Goal: Transaction & Acquisition: Purchase product/service

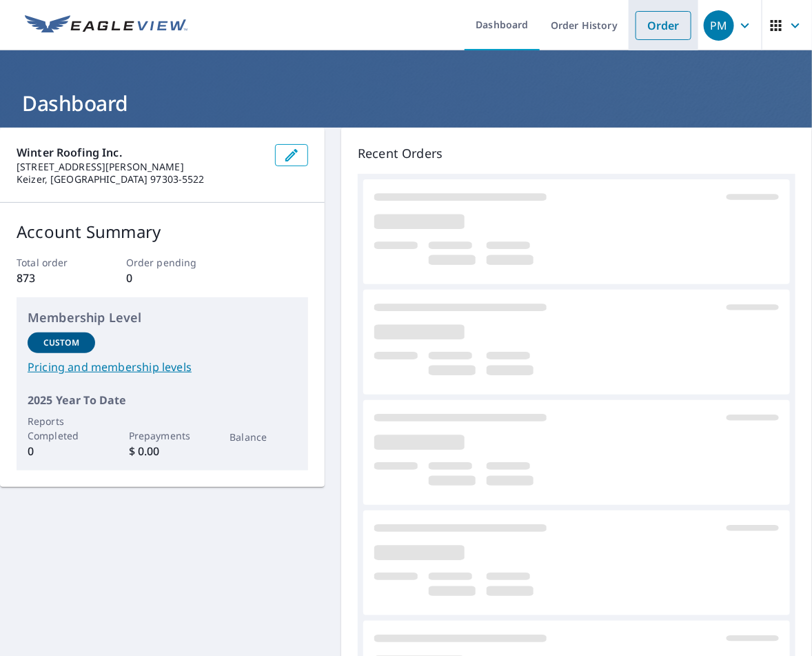
click at [651, 37] on link "Order" at bounding box center [664, 25] width 56 height 29
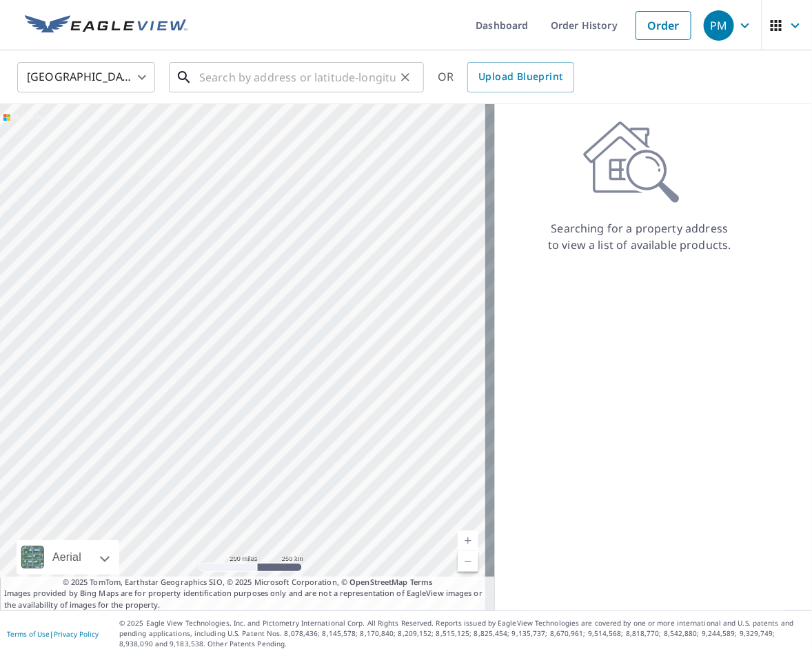
drag, startPoint x: 212, startPoint y: 76, endPoint x: 220, endPoint y: 76, distance: 8.3
click at [213, 76] on input "text" at bounding box center [297, 77] width 196 height 39
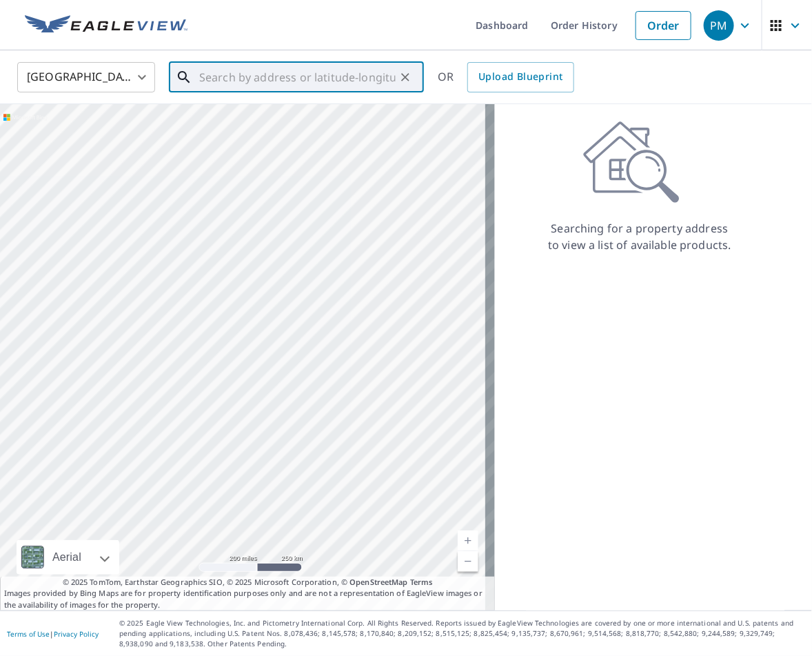
paste input "[STREET_ADDRESS][PERSON_NAME][PERSON_NAME]"
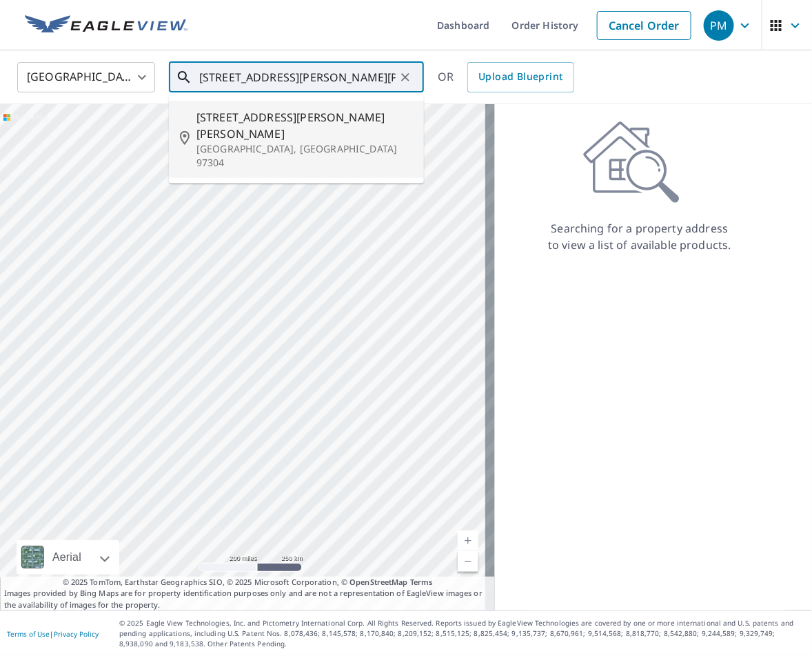
click at [264, 123] on span "[STREET_ADDRESS][PERSON_NAME][PERSON_NAME]" at bounding box center [304, 125] width 216 height 33
type input "[STREET_ADDRESS][PERSON_NAME]"
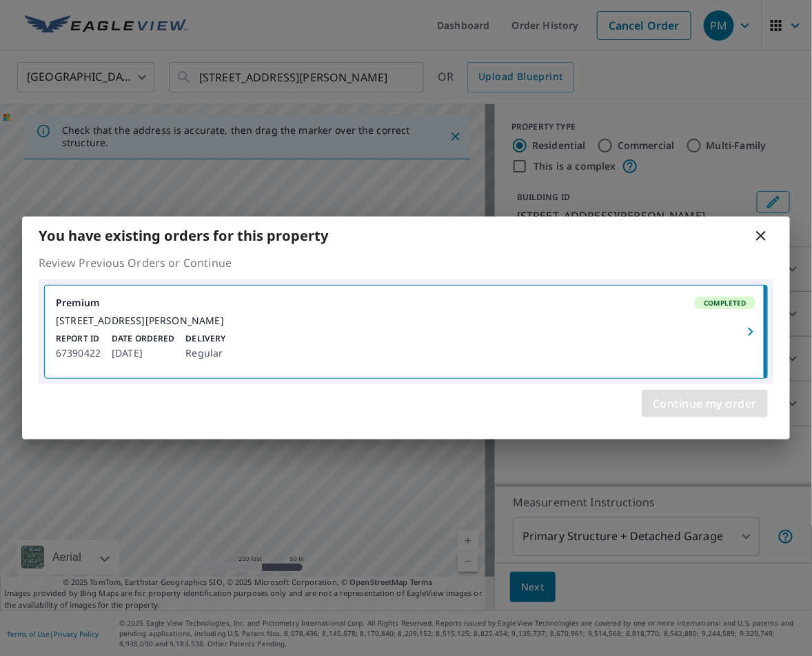
click at [684, 407] on span "Continue my order" at bounding box center [705, 403] width 104 height 19
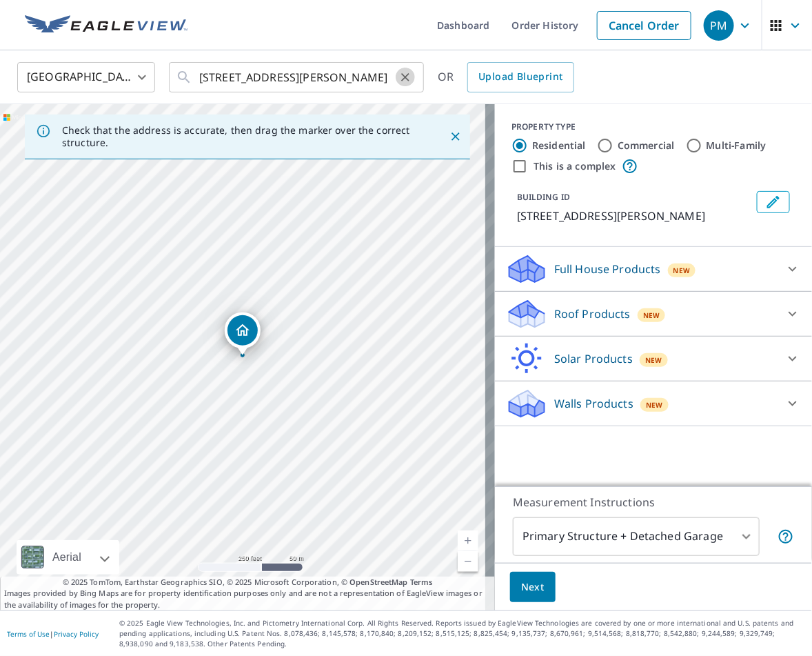
click at [404, 73] on icon "Clear" at bounding box center [405, 77] width 14 height 14
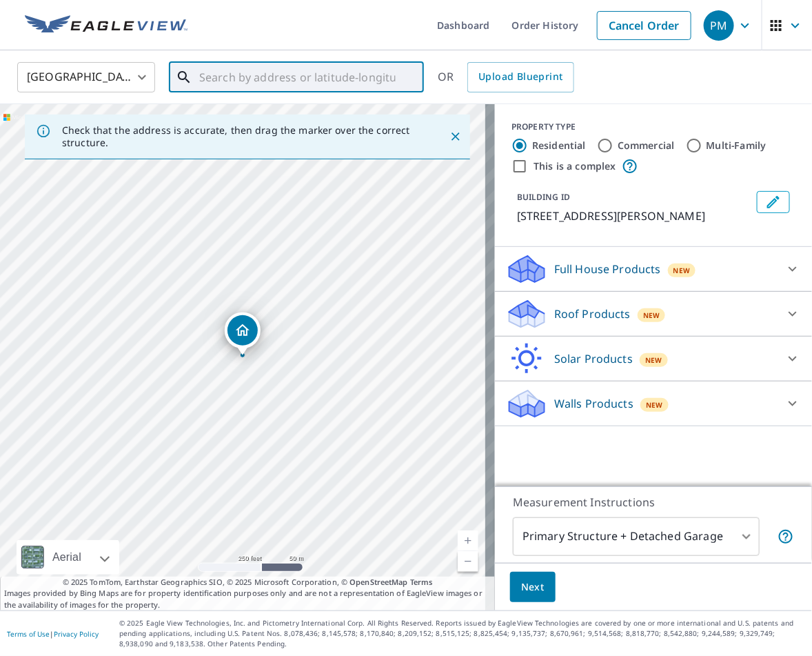
click at [223, 79] on input "text" at bounding box center [297, 77] width 196 height 39
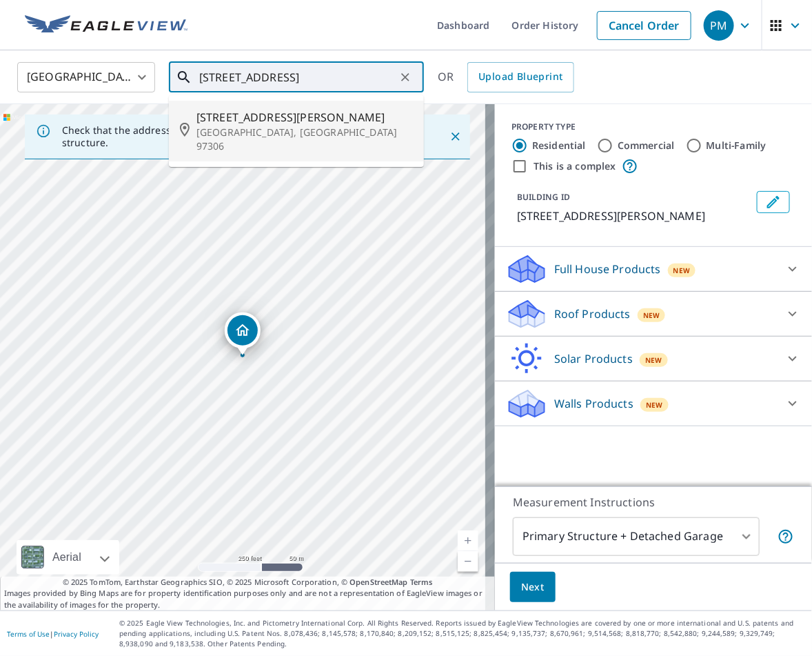
click at [238, 117] on span "[STREET_ADDRESS][PERSON_NAME]" at bounding box center [304, 117] width 216 height 17
type input "[STREET_ADDRESS]"
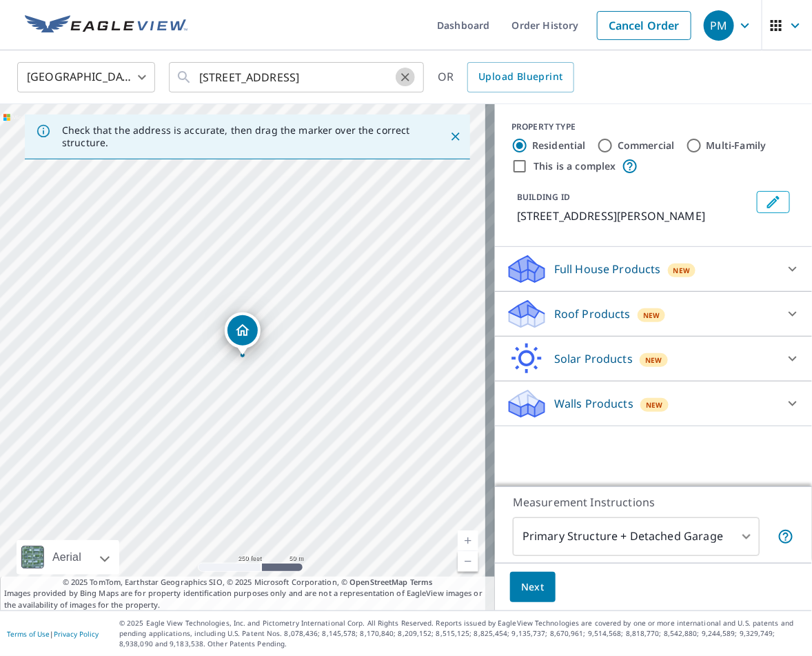
click at [403, 77] on icon "Clear" at bounding box center [405, 77] width 14 height 14
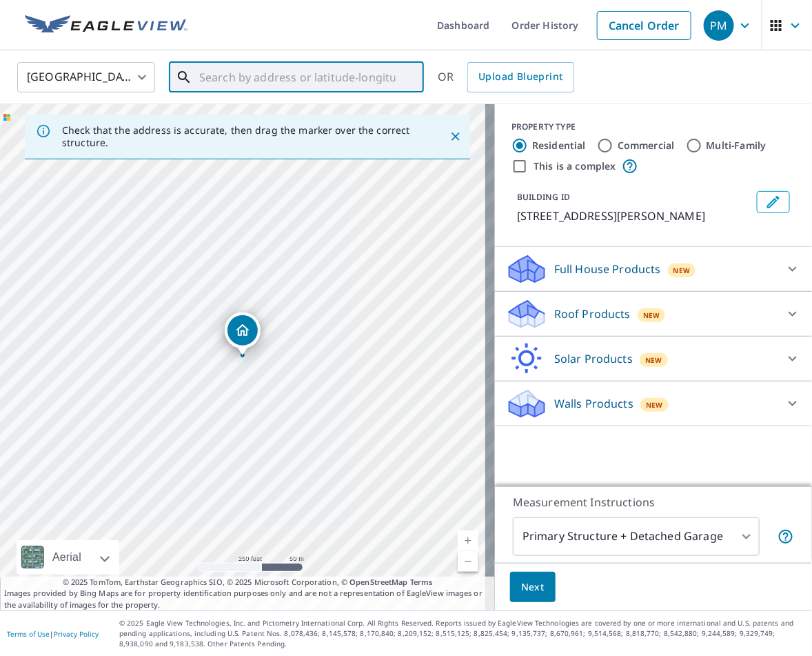
click at [243, 79] on input "text" at bounding box center [297, 77] width 196 height 39
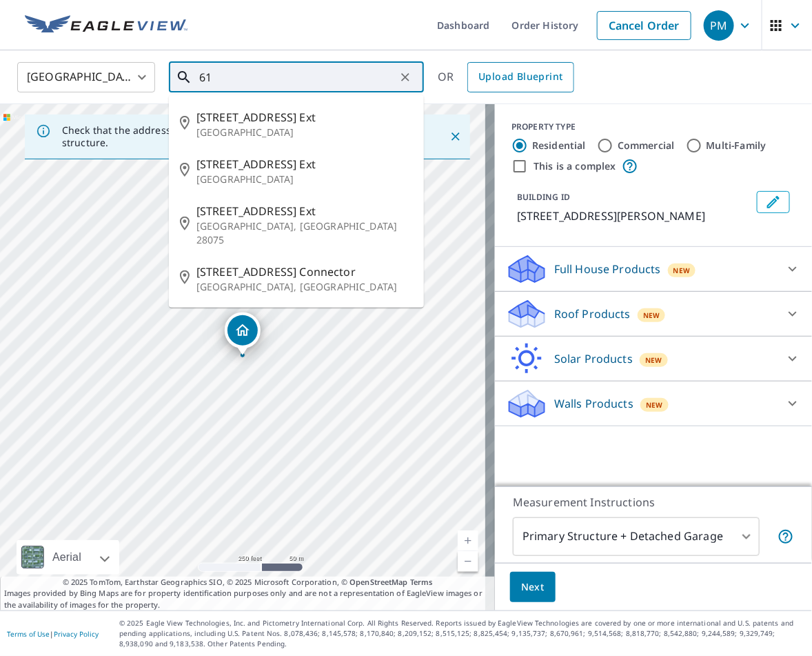
type input "6"
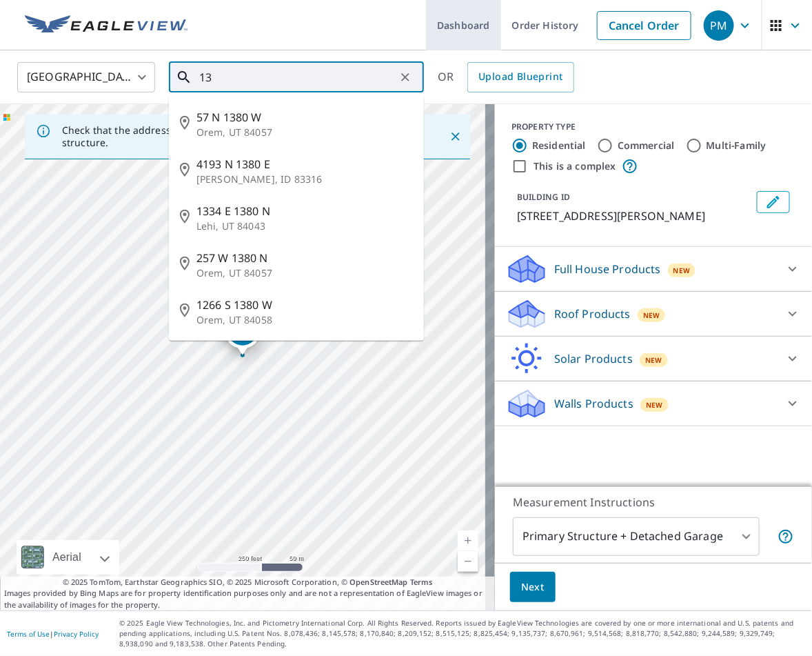
type input "1"
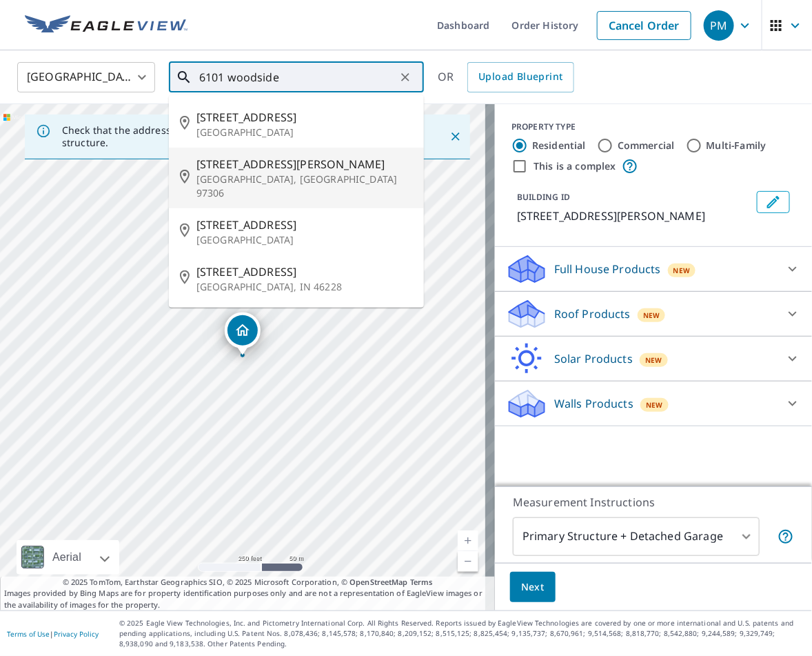
click at [281, 178] on p "[GEOGRAPHIC_DATA], [GEOGRAPHIC_DATA] 97306" at bounding box center [304, 186] width 216 height 28
type input "[STREET_ADDRESS]"
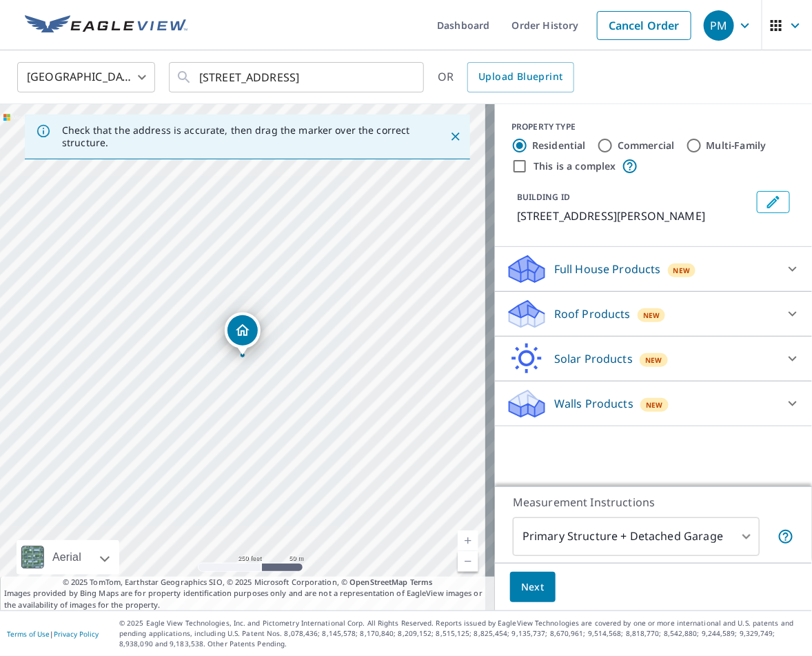
click at [495, 318] on div "Roof Products New Premium QuickSquares™ Gutter Bid Perfect™" at bounding box center [653, 314] width 317 height 45
click at [650, 320] on div "New" at bounding box center [652, 313] width 28 height 17
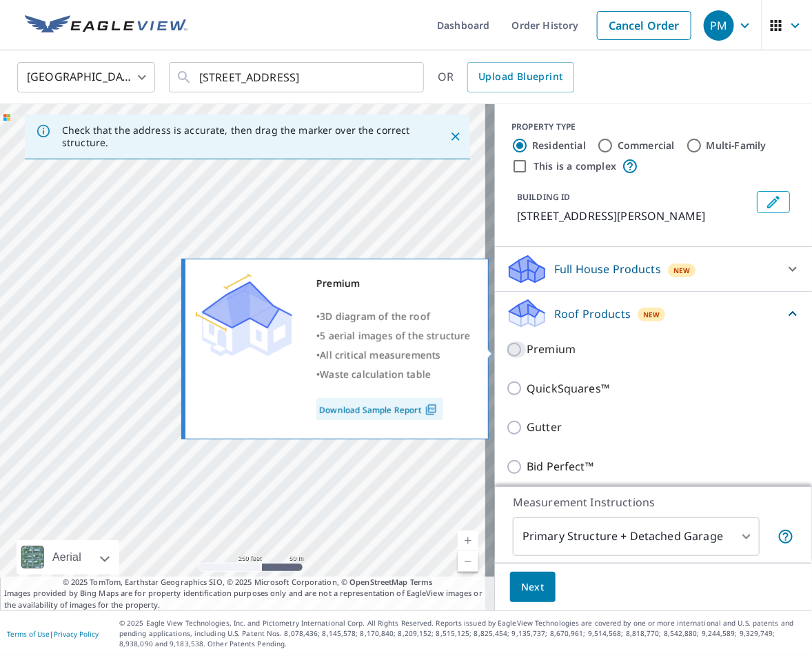
click at [506, 348] on input "Premium" at bounding box center [516, 349] width 21 height 17
checkbox input "true"
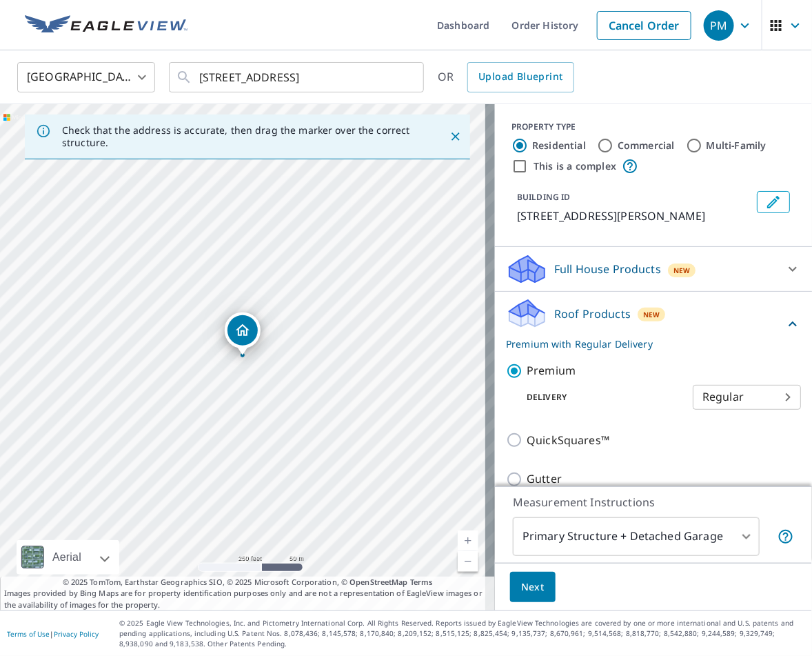
click at [515, 596] on button "Next" at bounding box center [532, 586] width 45 height 31
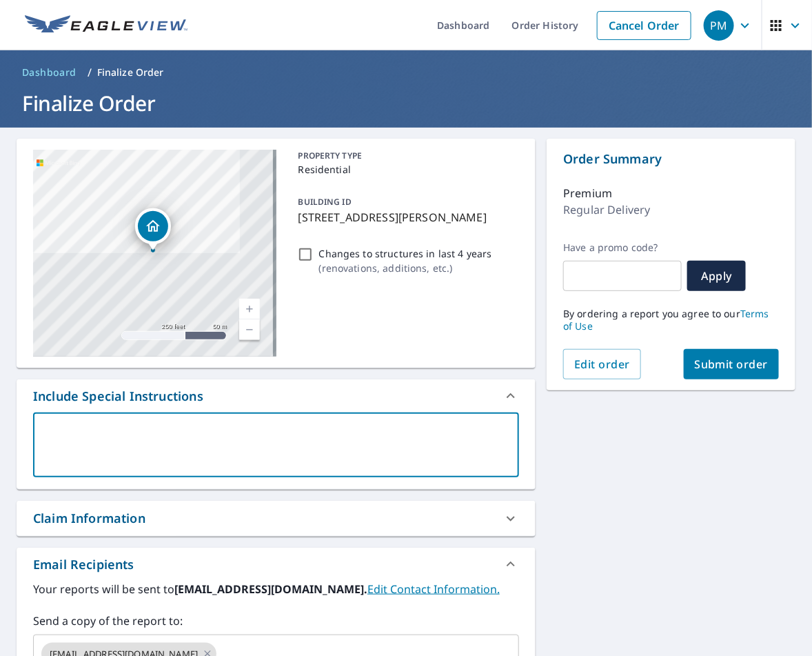
click at [118, 433] on textarea at bounding box center [276, 444] width 467 height 39
type textarea "T"
type textarea "x"
checkbox input "true"
type textarea "Th"
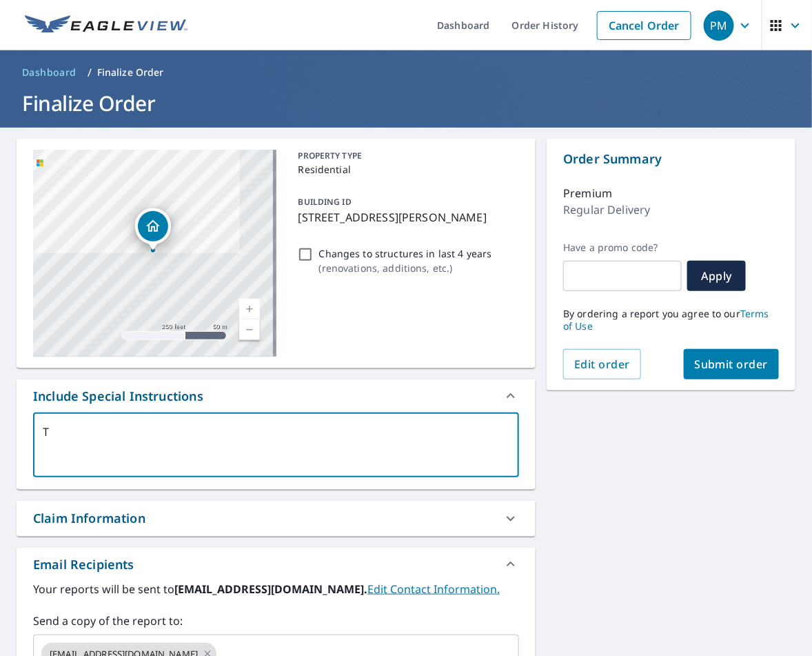
type textarea "x"
checkbox input "true"
type textarea "Thi"
type textarea "x"
checkbox input "true"
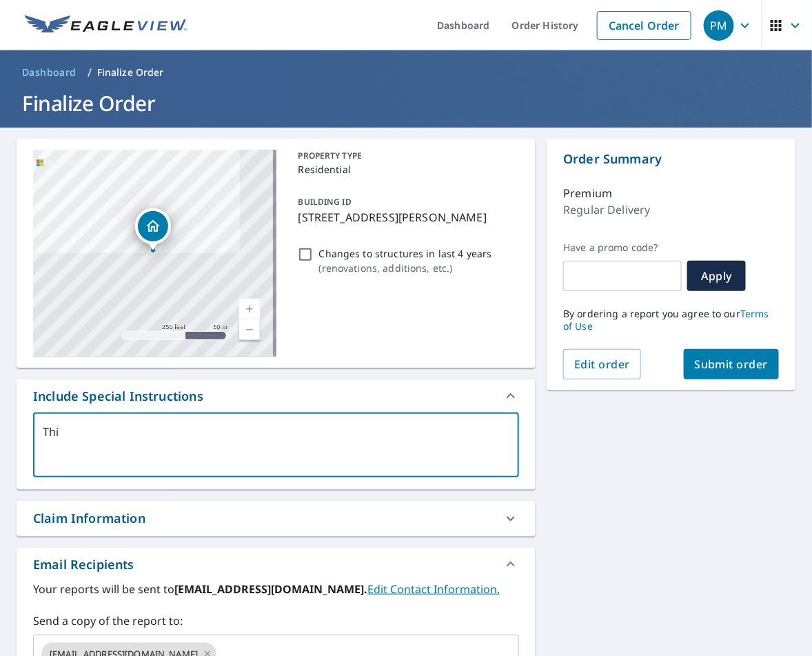
type textarea "This"
type textarea "x"
checkbox input "true"
type textarea "This"
type textarea "x"
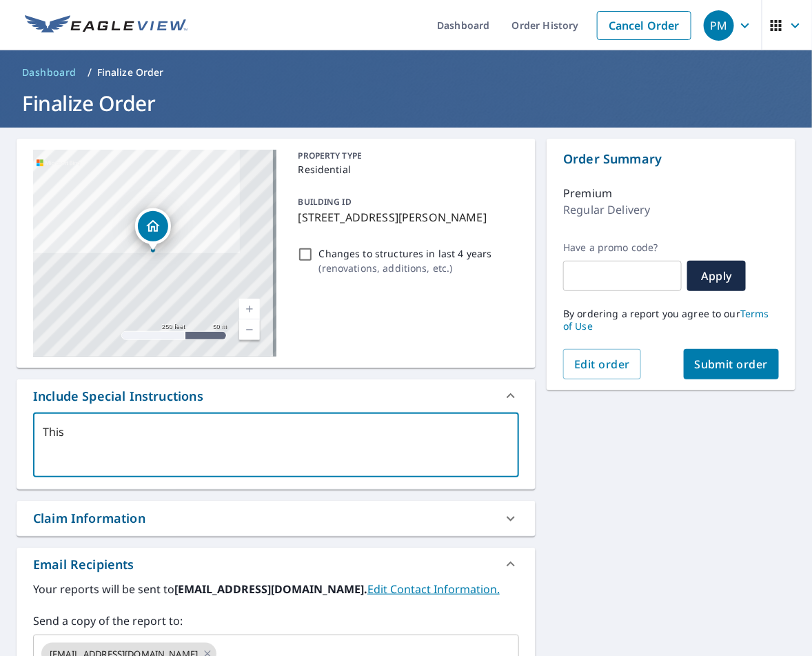
checkbox input "true"
type textarea "This a"
type textarea "x"
checkbox input "true"
type textarea "This ad"
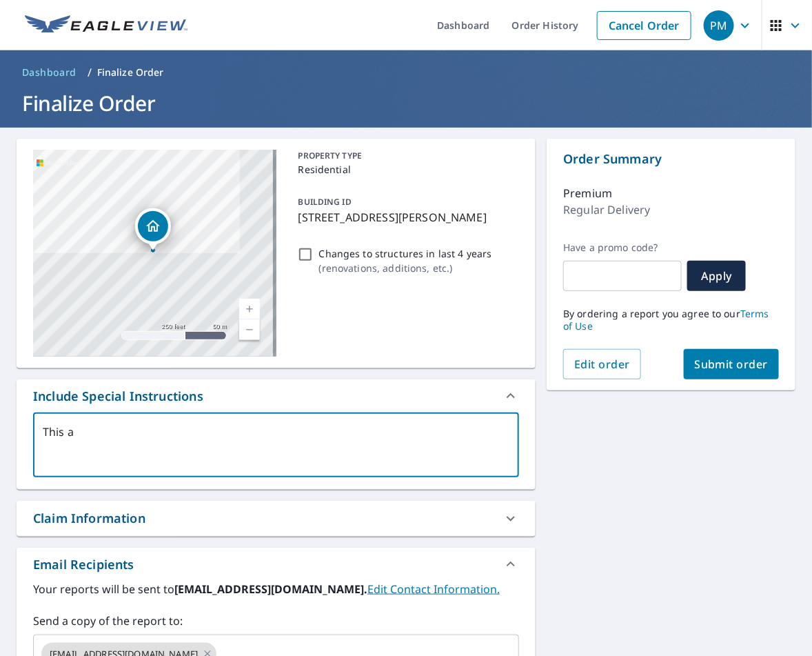
type textarea "x"
checkbox input "true"
type textarea "This add"
type textarea "x"
checkbox input "true"
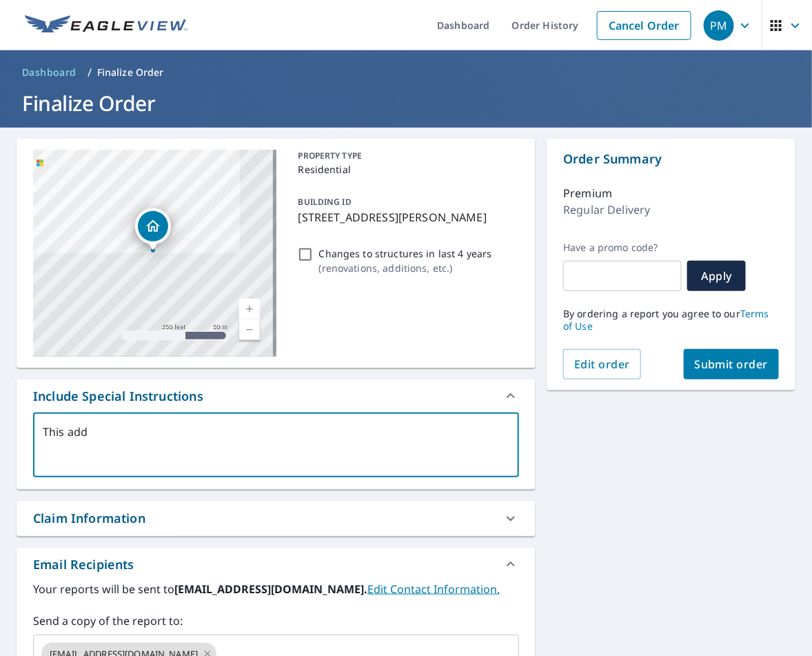
type textarea "This addr"
type textarea "x"
checkbox input "true"
type textarea "This addre"
type textarea "x"
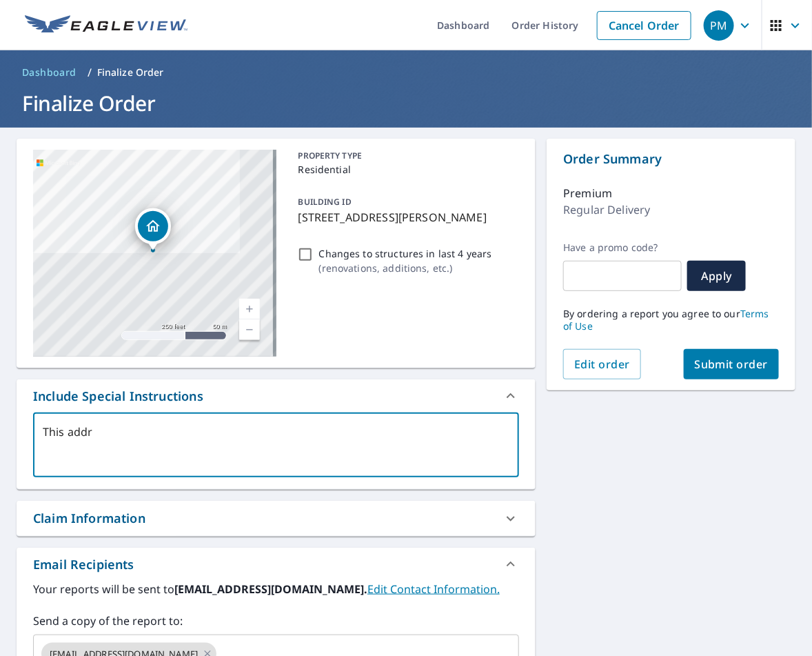
checkbox input "true"
type textarea "This addres"
type textarea "x"
checkbox input "true"
type textarea "This address"
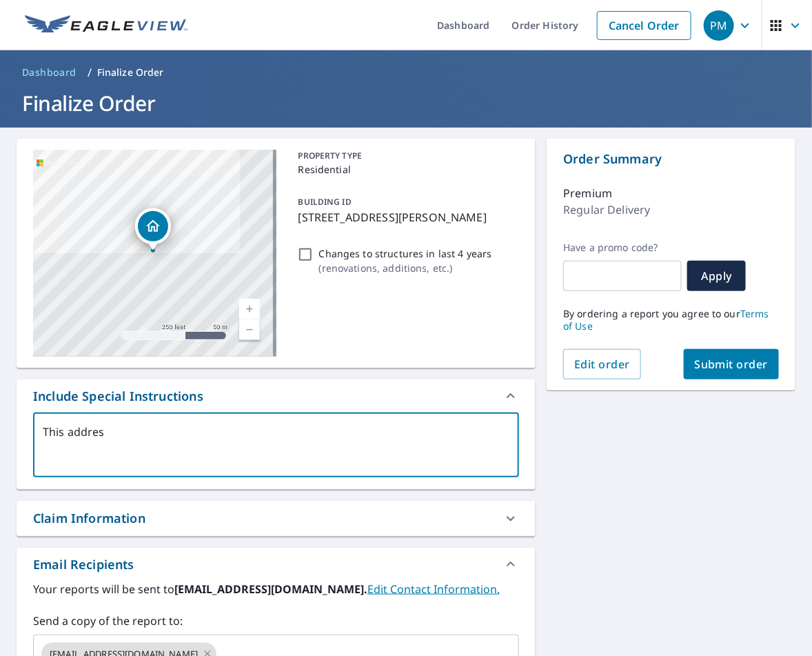
type textarea "x"
checkbox input "true"
type textarea "This address"
type textarea "x"
checkbox input "true"
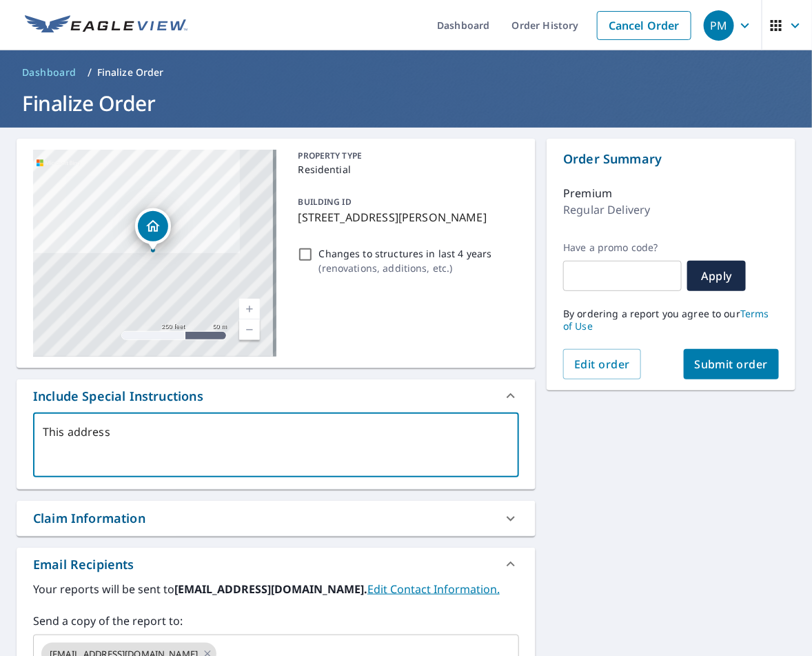
type textarea "This address i"
type textarea "x"
checkbox input "true"
type textarea "This address is"
type textarea "x"
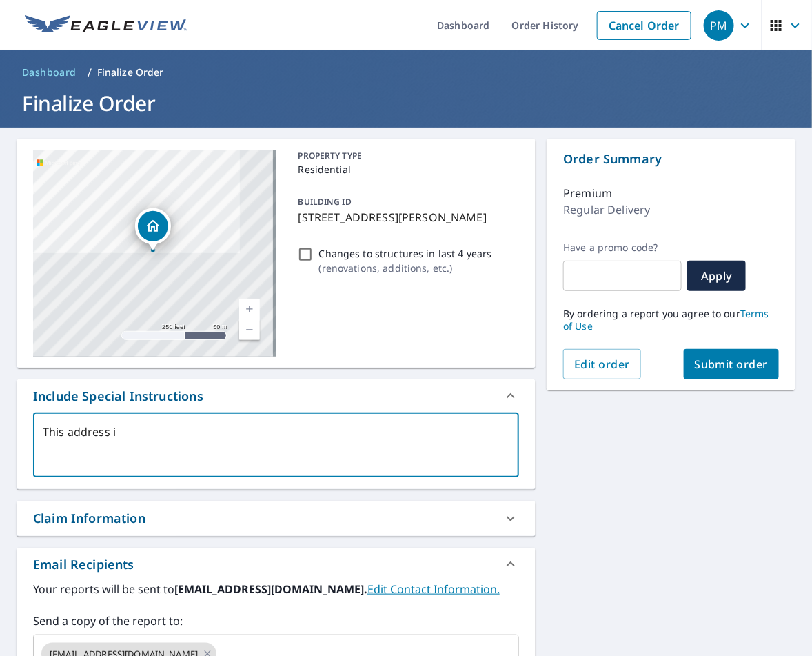
checkbox input "true"
type textarea "This address is"
type textarea "x"
checkbox input "true"
type textarea "This address is a"
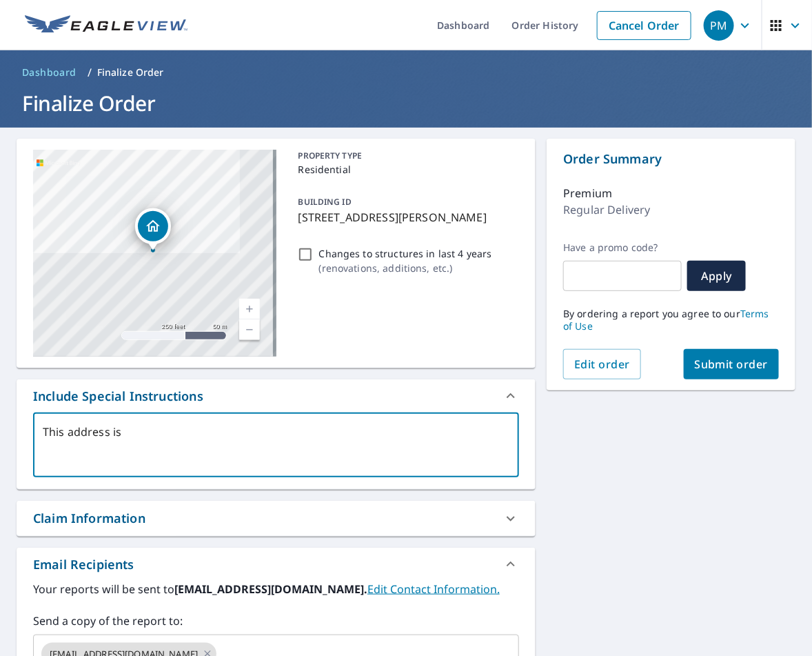
type textarea "x"
checkbox input "true"
type textarea "This address is a"
type textarea "x"
checkbox input "true"
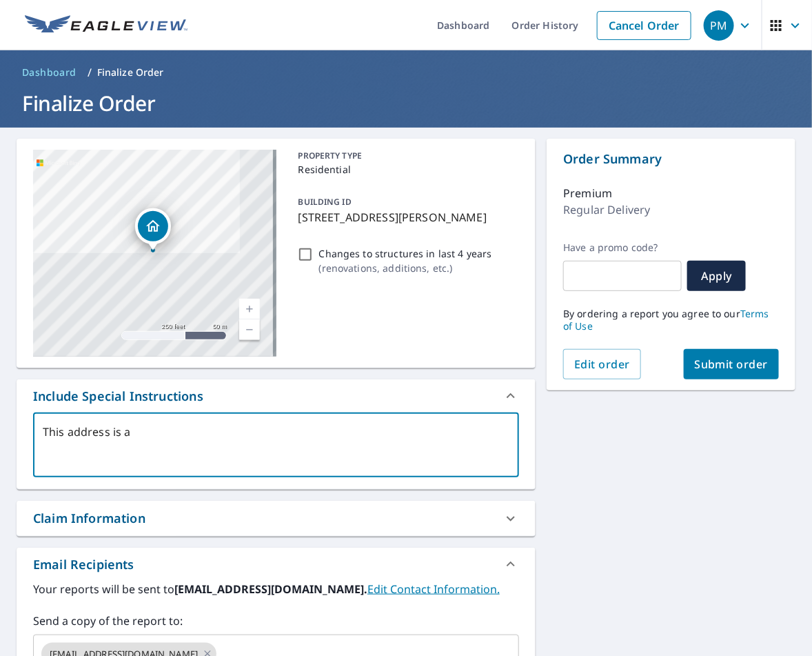
type textarea "This address is a d"
type textarea "x"
checkbox input "true"
type textarea "This address is a du"
type textarea "x"
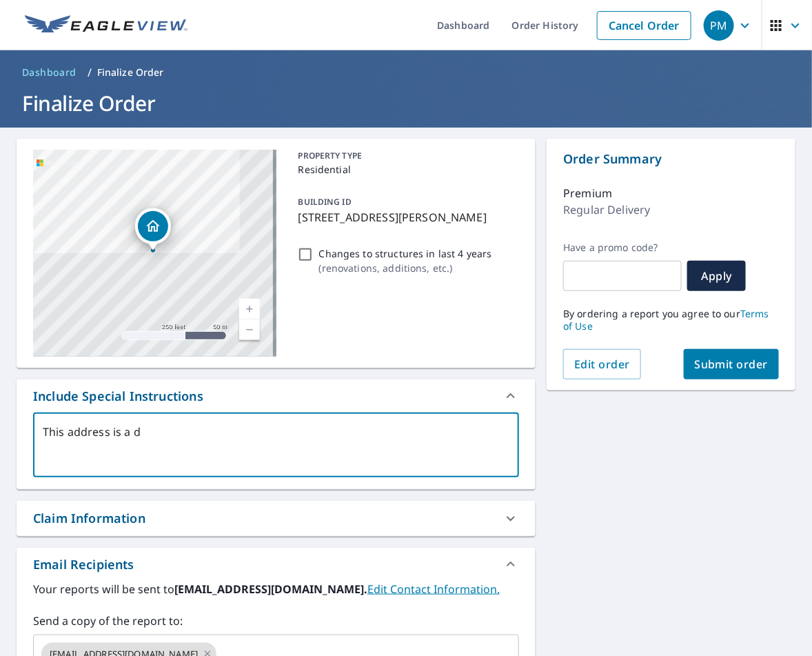
checkbox input "true"
type textarea "This address is a dup"
type textarea "x"
checkbox input "true"
type textarea "This address is a dupl"
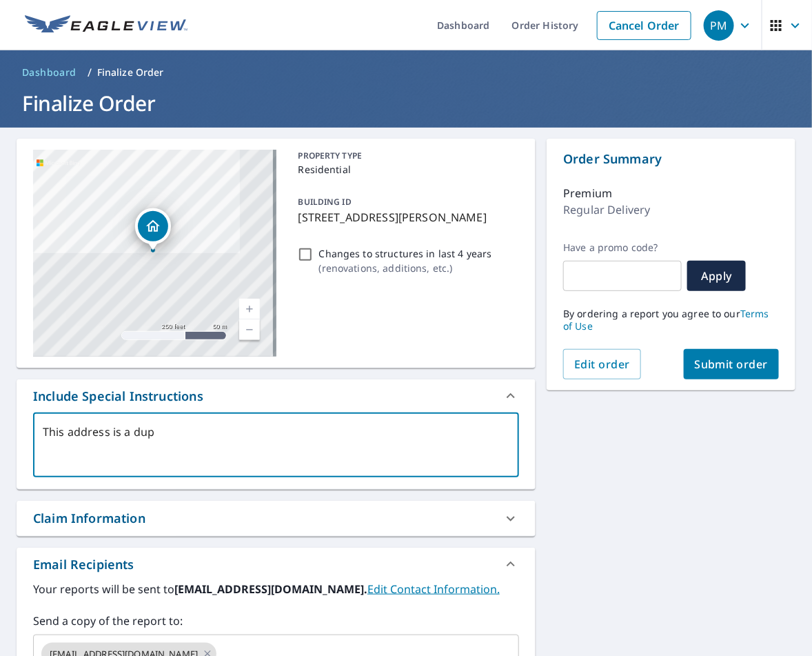
type textarea "x"
checkbox input "true"
type textarea "This address is a duple"
type textarea "x"
checkbox input "true"
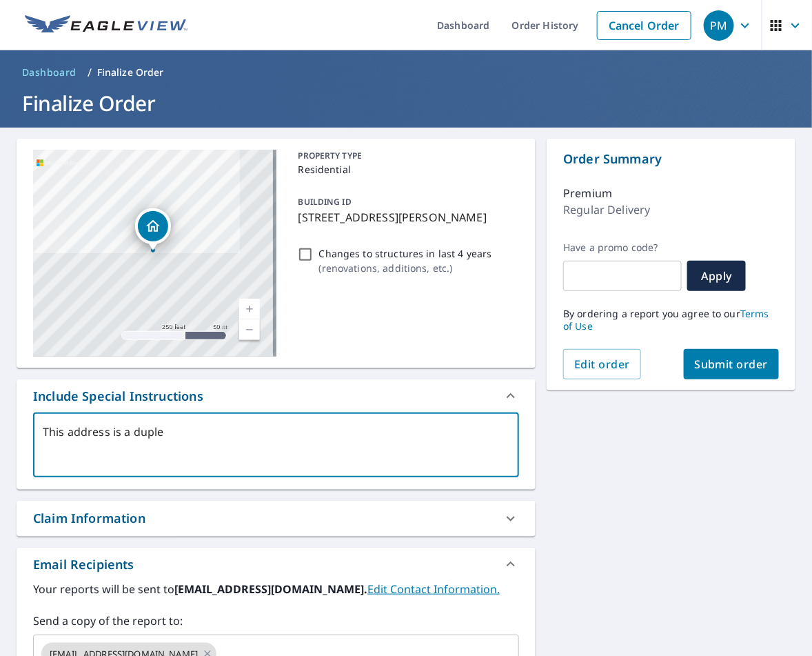
type textarea "This address is a duplex"
type textarea "x"
checkbox input "true"
type textarea "This address is a duplex."
type textarea "x"
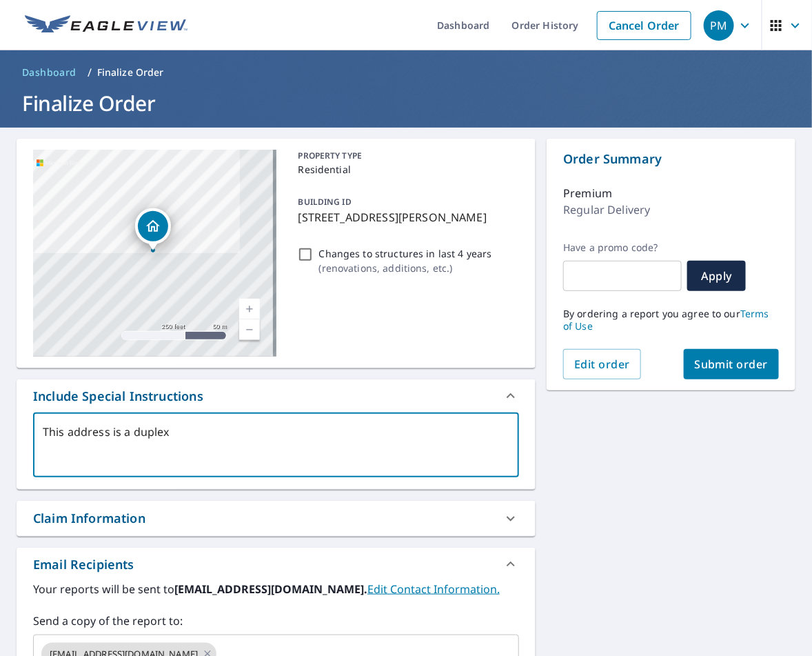
checkbox input "true"
type textarea "This address is a duplex."
type textarea "x"
checkbox input "true"
type textarea "This address is a duplex. w"
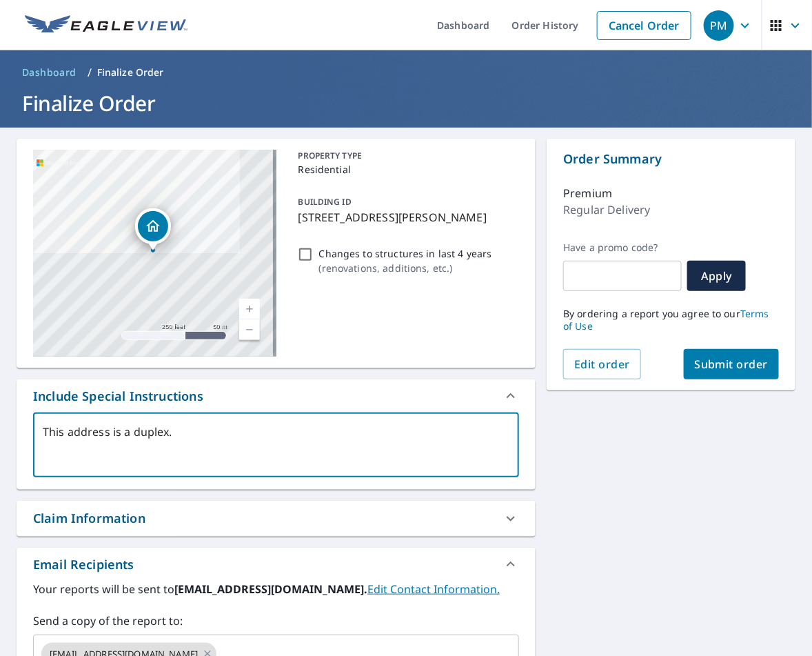
type textarea "x"
checkbox input "true"
type textarea "This address is a duplex. we"
type textarea "x"
checkbox input "true"
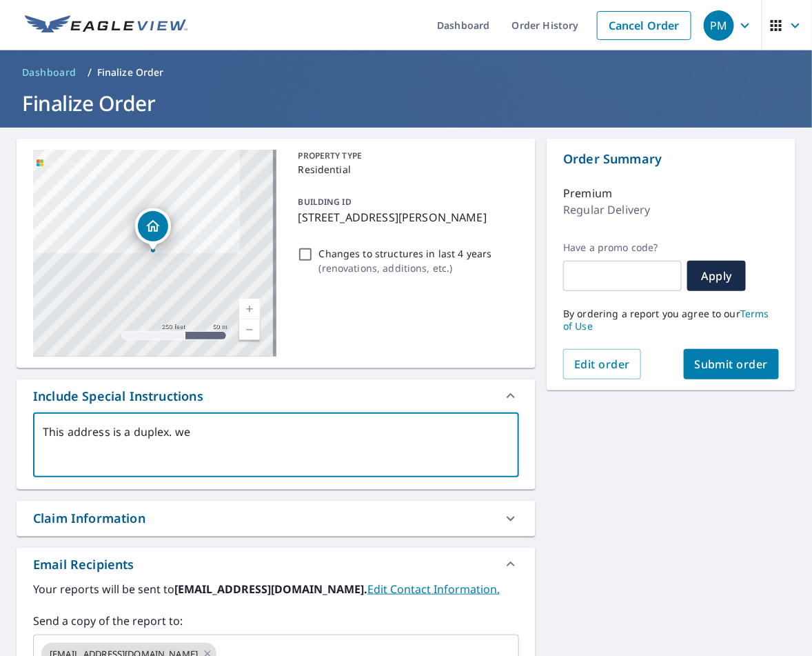
type textarea "This address is a duplex. we"
type textarea "x"
checkbox input "true"
type textarea "This address is a duplex. we"
type textarea "x"
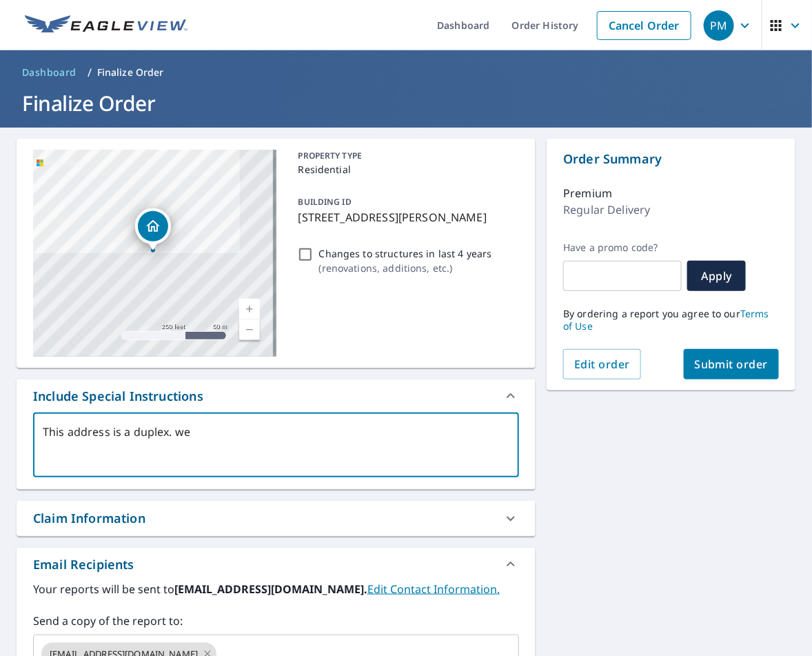
checkbox input "true"
type textarea "This address is a duplex. w"
type textarea "x"
checkbox input "true"
type textarea "This address is a duplex."
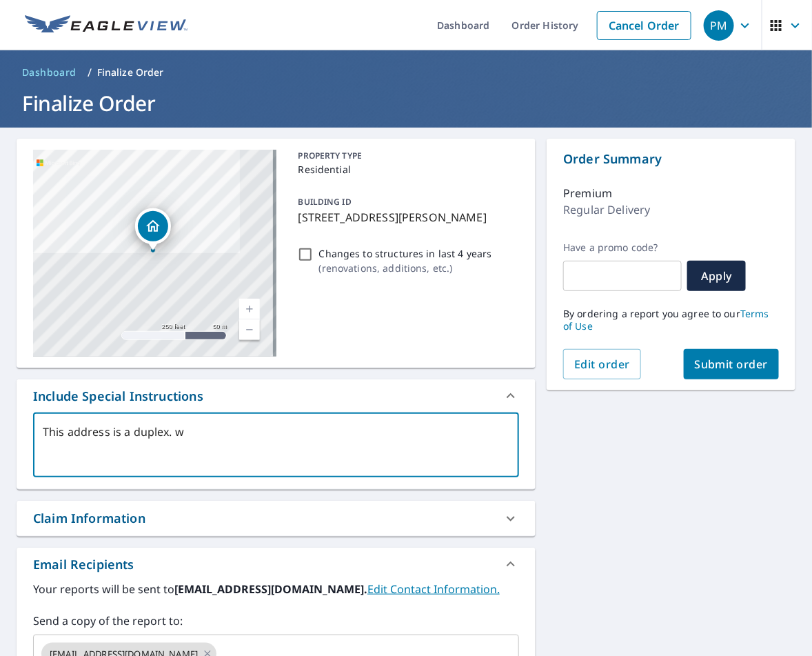
type textarea "x"
checkbox input "true"
type textarea "This address is a duplex."
type textarea "x"
checkbox input "true"
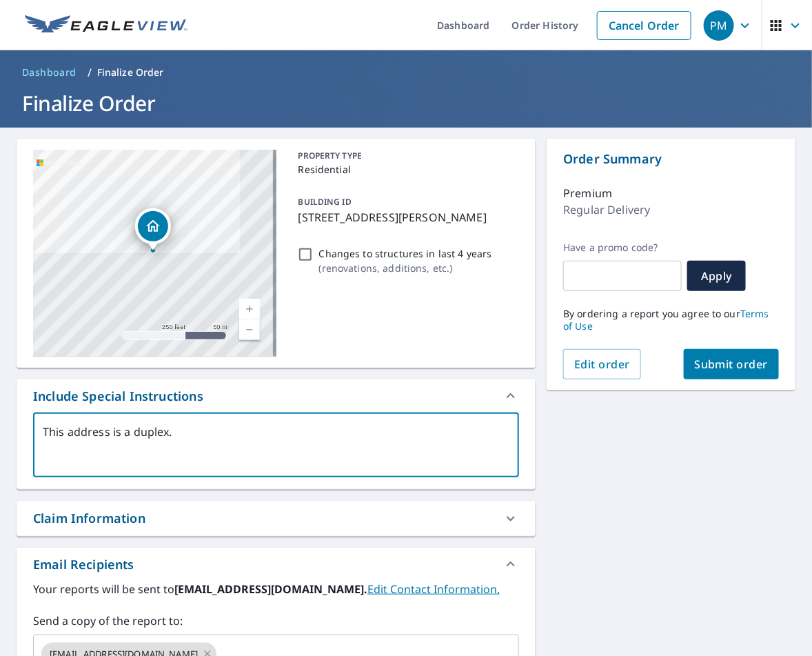
type textarea "This address is a duplex."
type textarea "x"
checkbox input "true"
type textarea "This address is a duplex."
type textarea "x"
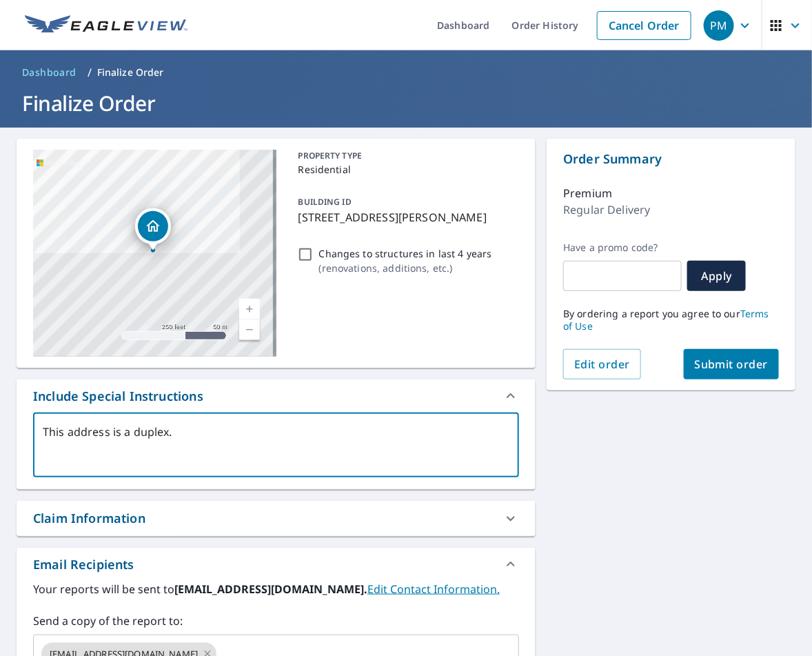
checkbox input "true"
type textarea "This address is a duplex. W"
type textarea "x"
checkbox input "true"
type textarea "This address is a duplex. We"
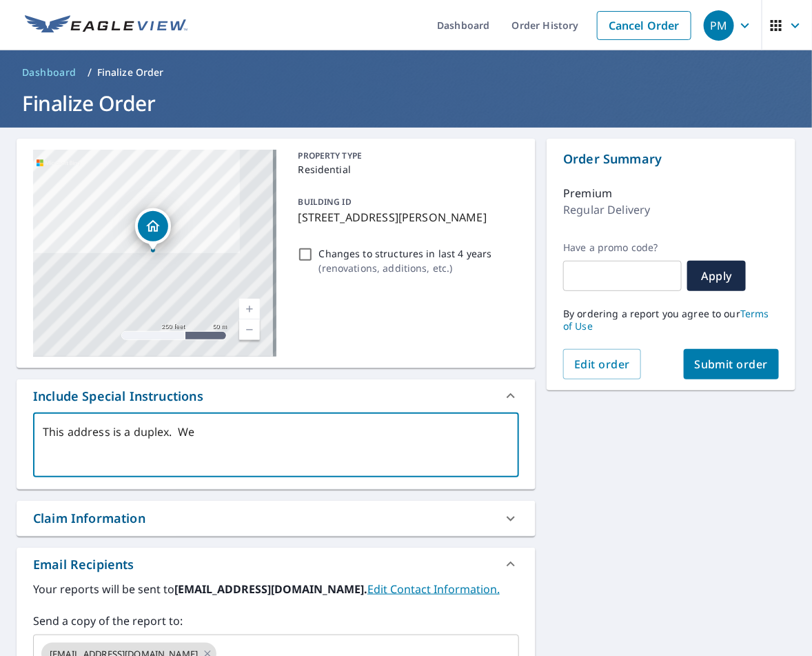
type textarea "x"
checkbox input "true"
type textarea "This address is a duplex. We"
type textarea "x"
checkbox input "true"
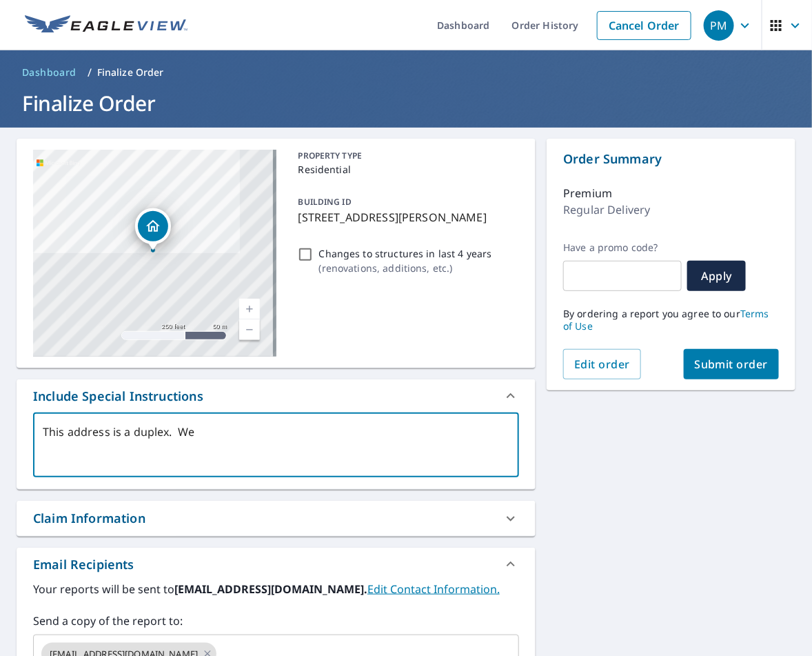
type textarea "This address is a duplex. We w"
type textarea "x"
checkbox input "true"
type textarea "This address is a duplex. We wi"
type textarea "x"
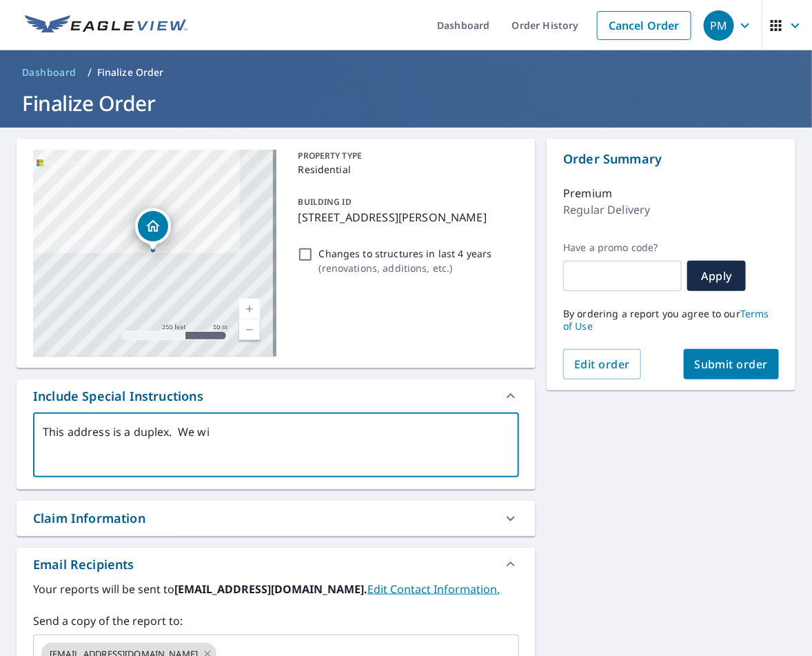
checkbox input "true"
type textarea "This address is a duplex. We wil"
type textarea "x"
checkbox input "true"
type textarea "This address is a duplex. We will"
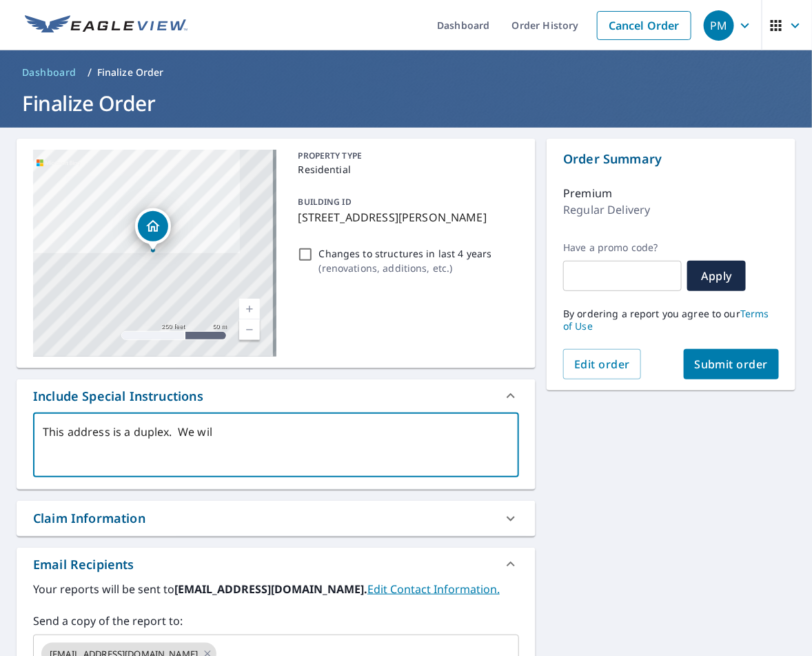
type textarea "x"
checkbox input "true"
type textarea "This address is a duplex. We will"
type textarea "x"
checkbox input "true"
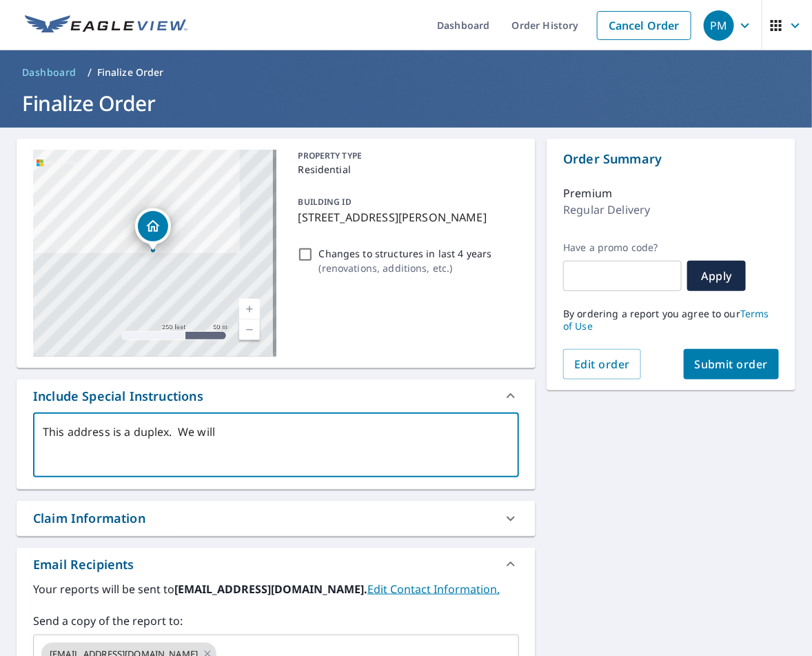
type textarea "This address is a duplex. We will n"
type textarea "x"
checkbox input "true"
type textarea "This address is a duplex. We will ne"
type textarea "x"
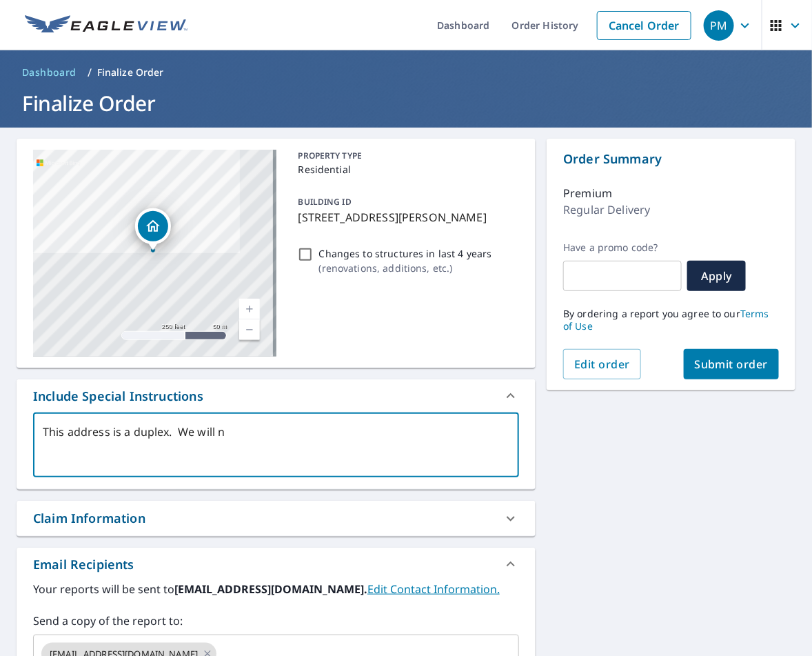
checkbox input "true"
type textarea "This address is a duplex. We will nee"
type textarea "x"
checkbox input "true"
type textarea "This address is a duplex. We will need"
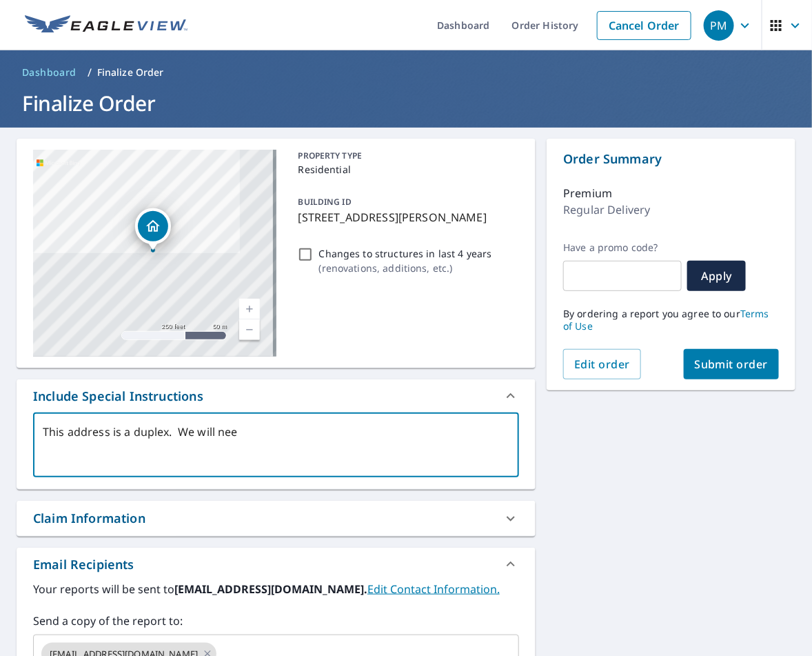
type textarea "x"
checkbox input "true"
type textarea "This address is a duplex. We will need"
type textarea "x"
checkbox input "true"
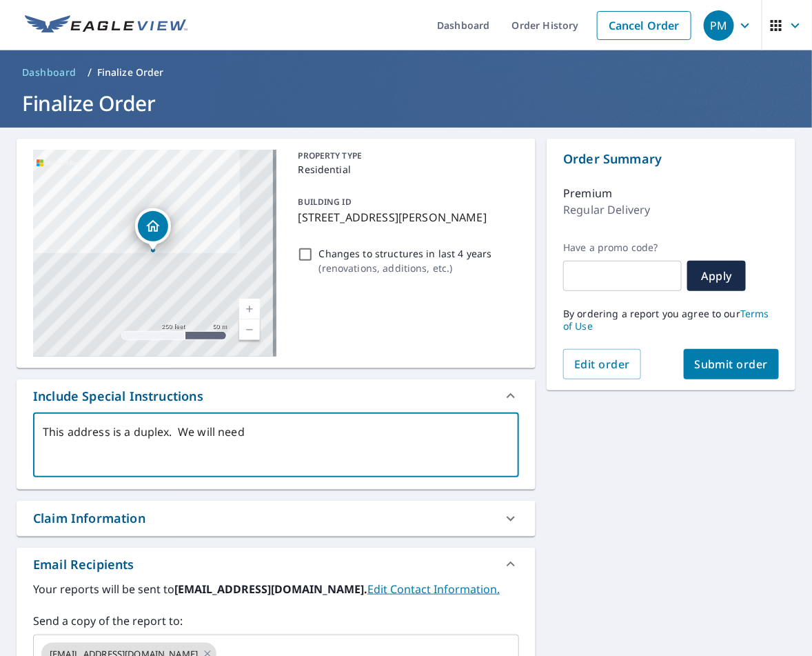
type textarea "This address is a duplex. We will need t"
type textarea "x"
checkbox input "true"
type textarea "This address is a duplex. We will need th"
type textarea "x"
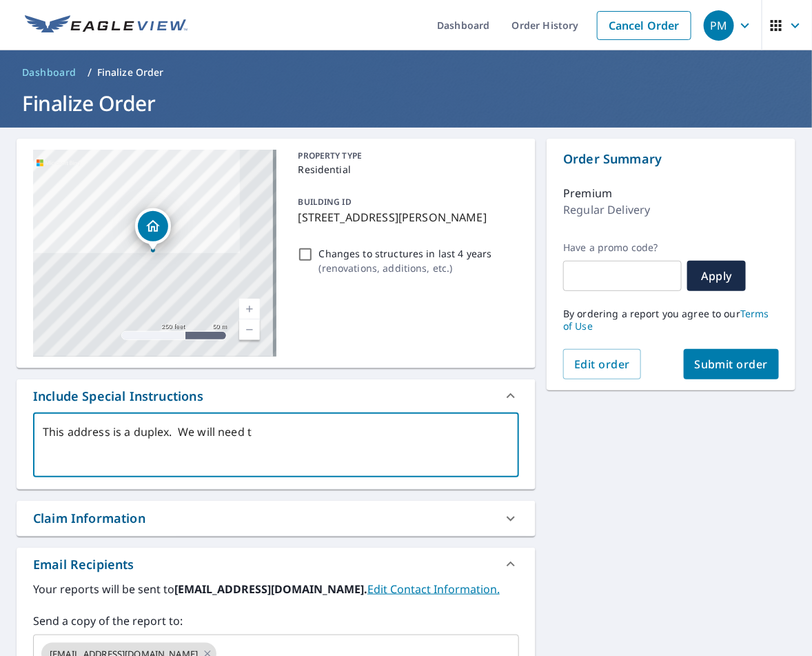
checkbox input "true"
type textarea "This address is a duplex. We will need the"
type textarea "x"
checkbox input "true"
type textarea "This address is a duplex. We will need the"
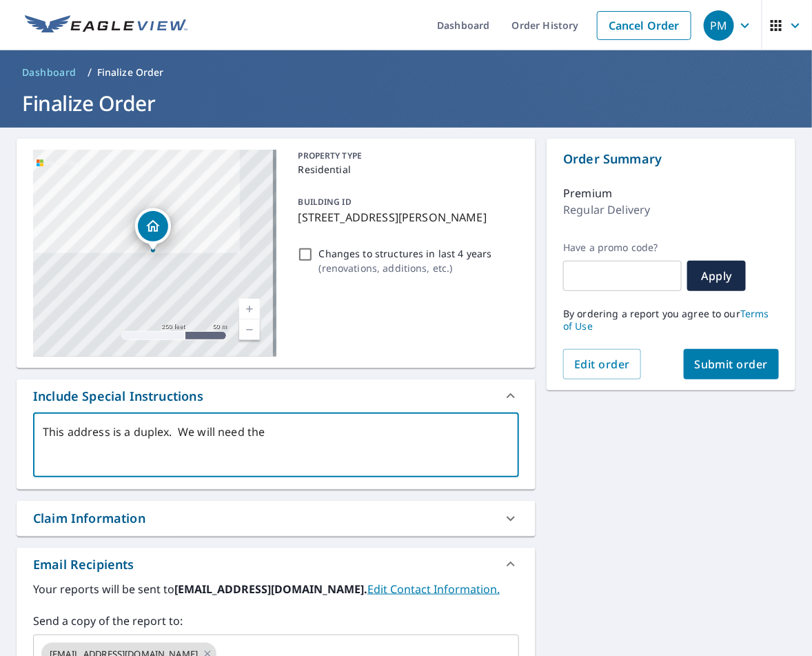
type textarea "x"
checkbox input "true"
type textarea "This address is a duplex. We will need the e"
type textarea "x"
checkbox input "true"
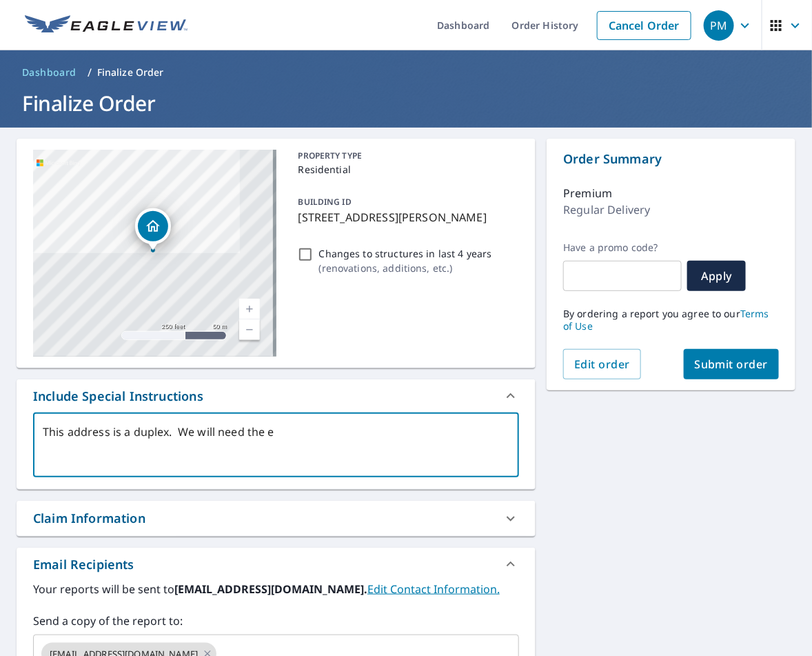
type textarea "This address is a duplex. We will need the en"
type textarea "x"
checkbox input "true"
type textarea "This address is a duplex. We will need the ent"
type textarea "x"
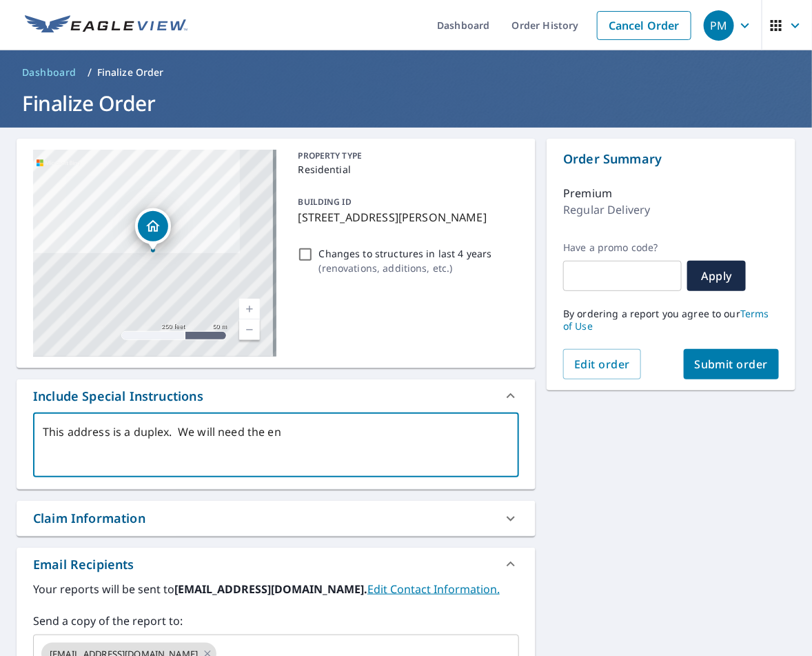
checkbox input "true"
type textarea "This address is a duplex. We will need the enti"
type textarea "x"
checkbox input "true"
type textarea "This address is a duplex. We will need the entir"
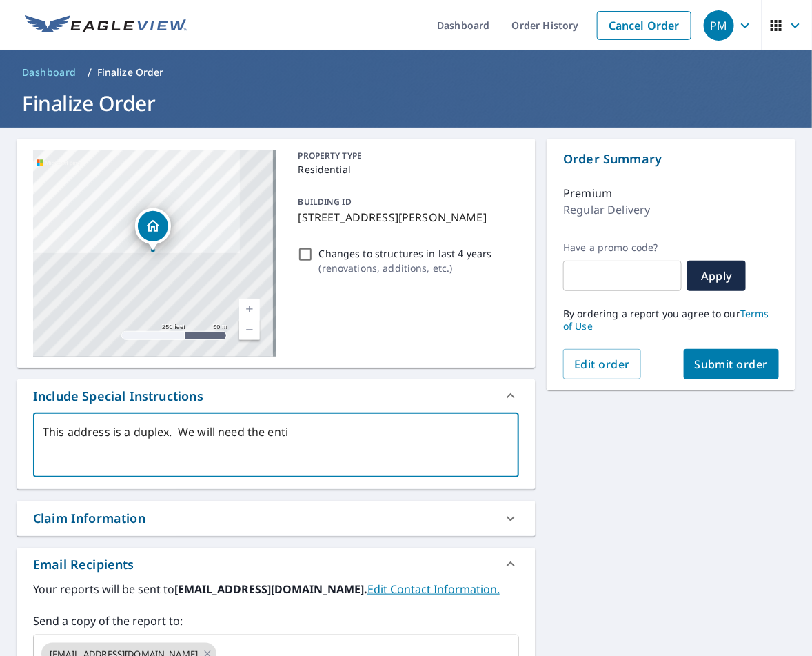
type textarea "x"
checkbox input "true"
type textarea "This address is a duplex. We will need the entire"
type textarea "x"
checkbox input "true"
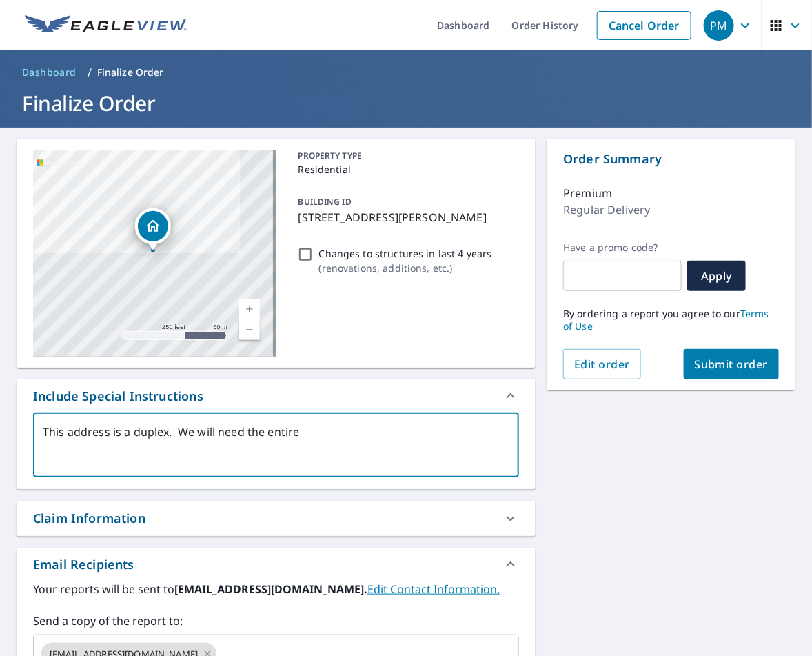
type textarea "This address is a duplex. We will need the entire"
type textarea "x"
checkbox input "true"
type textarea "This address is a duplex. We will need the entire b"
type textarea "x"
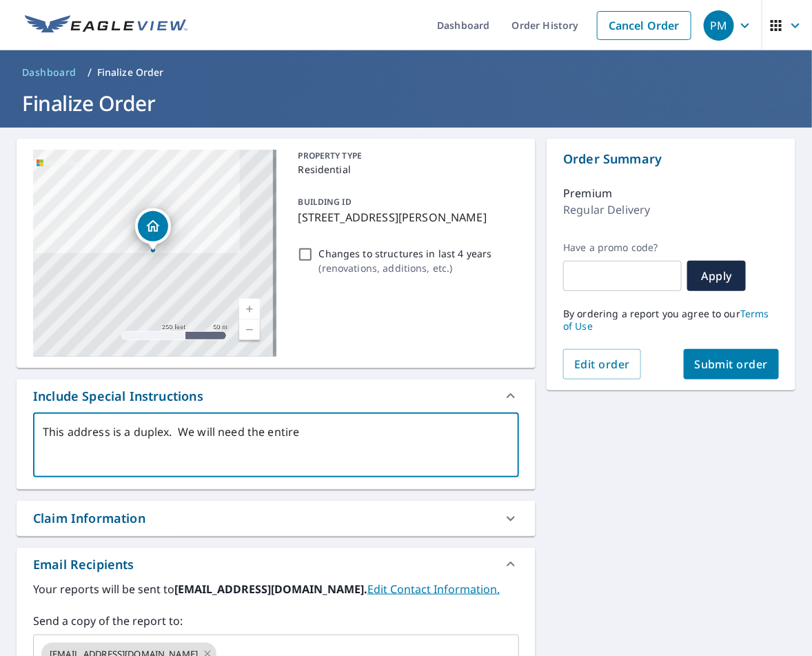
checkbox input "true"
type textarea "This address is a duplex. We will need the entire bu"
type textarea "x"
checkbox input "true"
type textarea "This address is a duplex. We will need the entire [PERSON_NAME]"
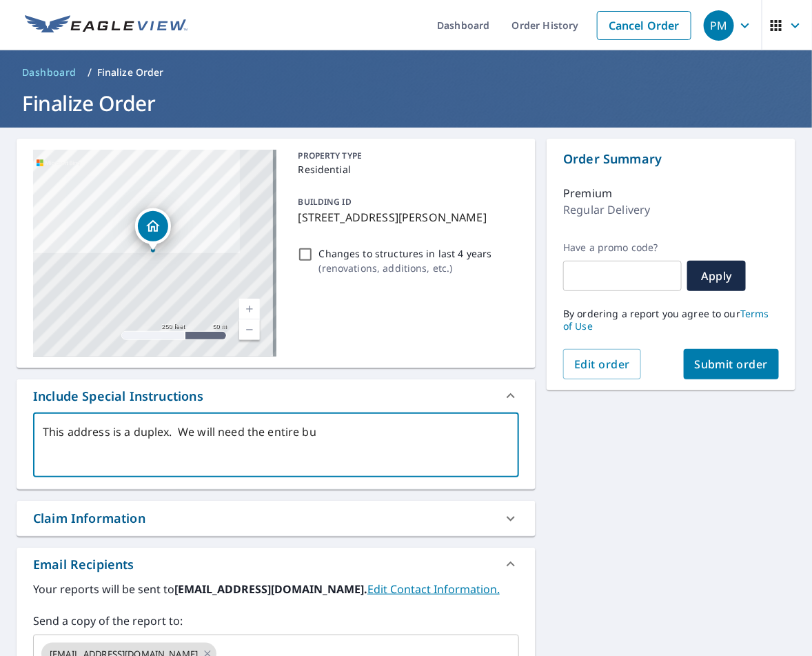
type textarea "x"
checkbox input "true"
type textarea "This address is a duplex. We will need the entire buil"
type textarea "x"
checkbox input "true"
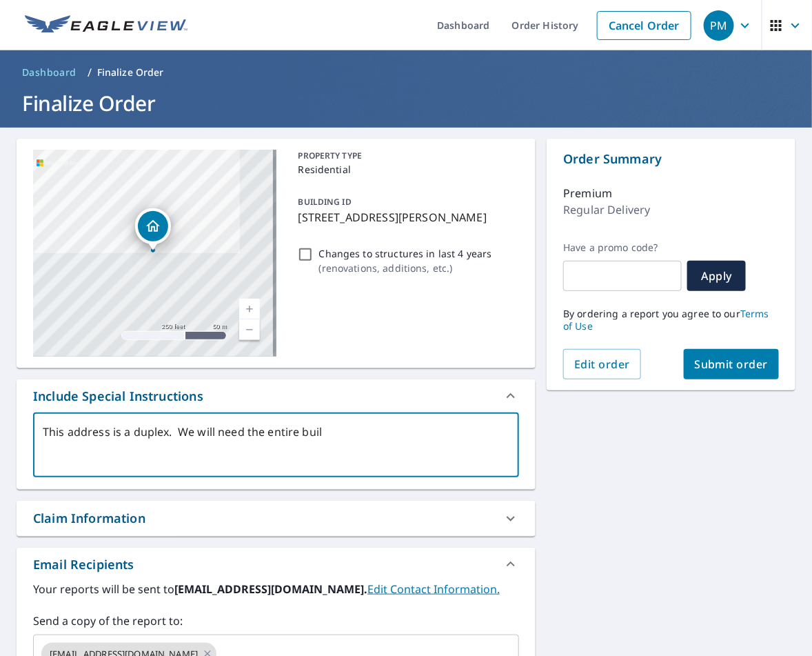
type textarea "This address is a duplex. We will need the entire build"
type textarea "x"
checkbox input "true"
type textarea "This address is a duplex. We will need the entire buildi"
type textarea "x"
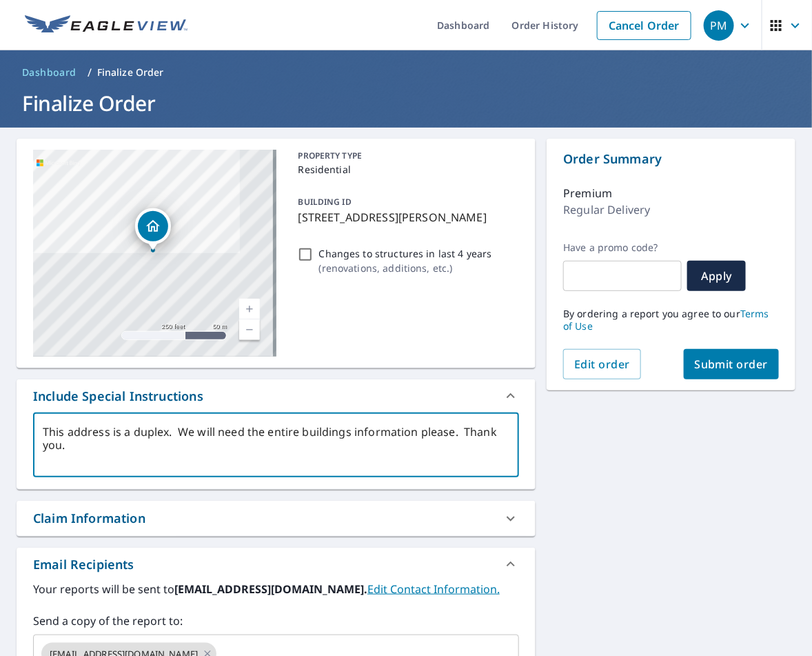
click at [732, 362] on span "Submit order" at bounding box center [732, 363] width 74 height 15
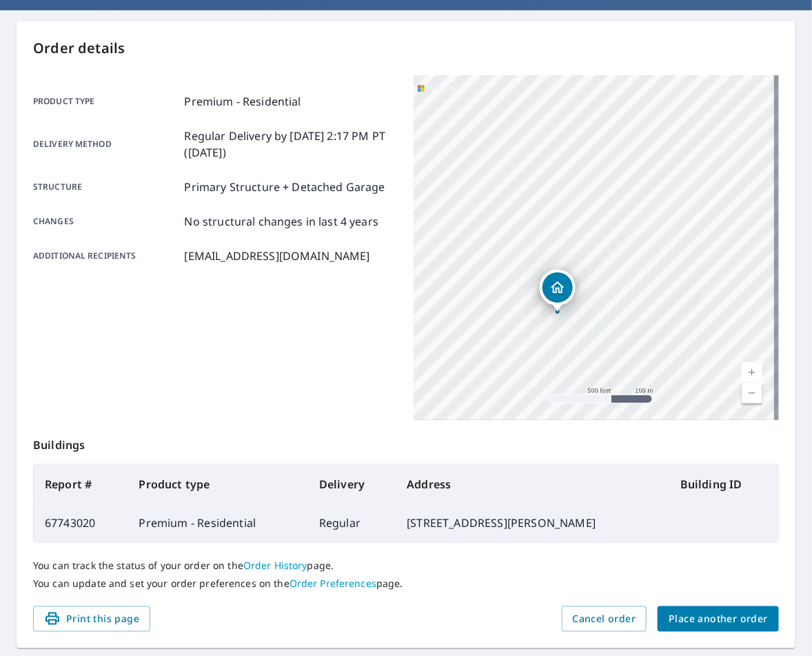
scroll to position [137, 0]
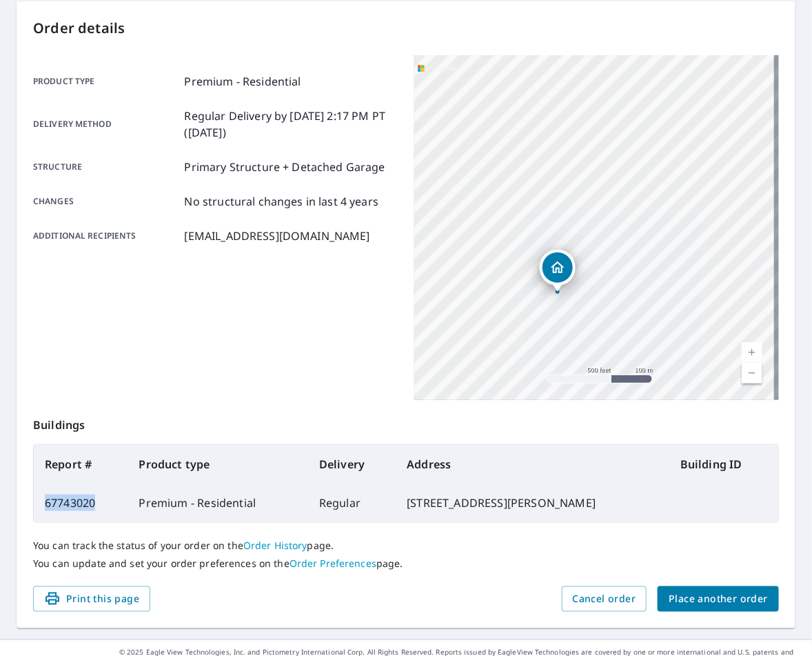
drag, startPoint x: 116, startPoint y: 499, endPoint x: 63, endPoint y: 511, distance: 53.7
click at [42, 504] on td "67743020" at bounding box center [81, 502] width 94 height 39
copy td "67743020"
